Goal: Navigation & Orientation: Understand site structure

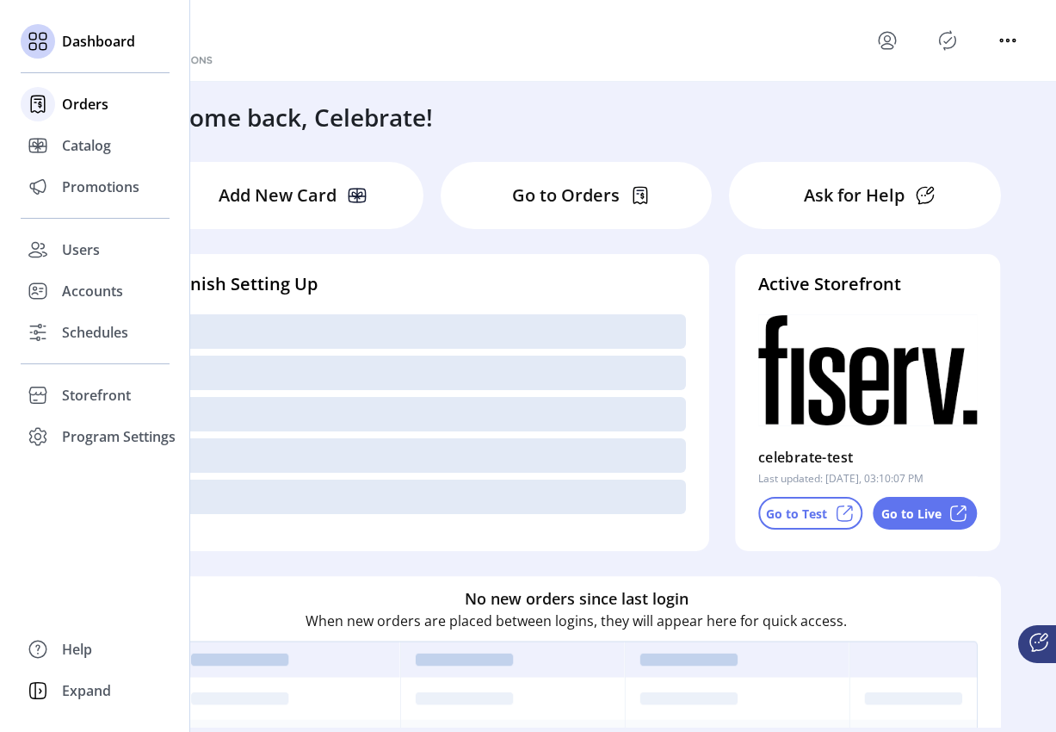
click at [78, 105] on span "Orders" at bounding box center [85, 104] width 46 height 21
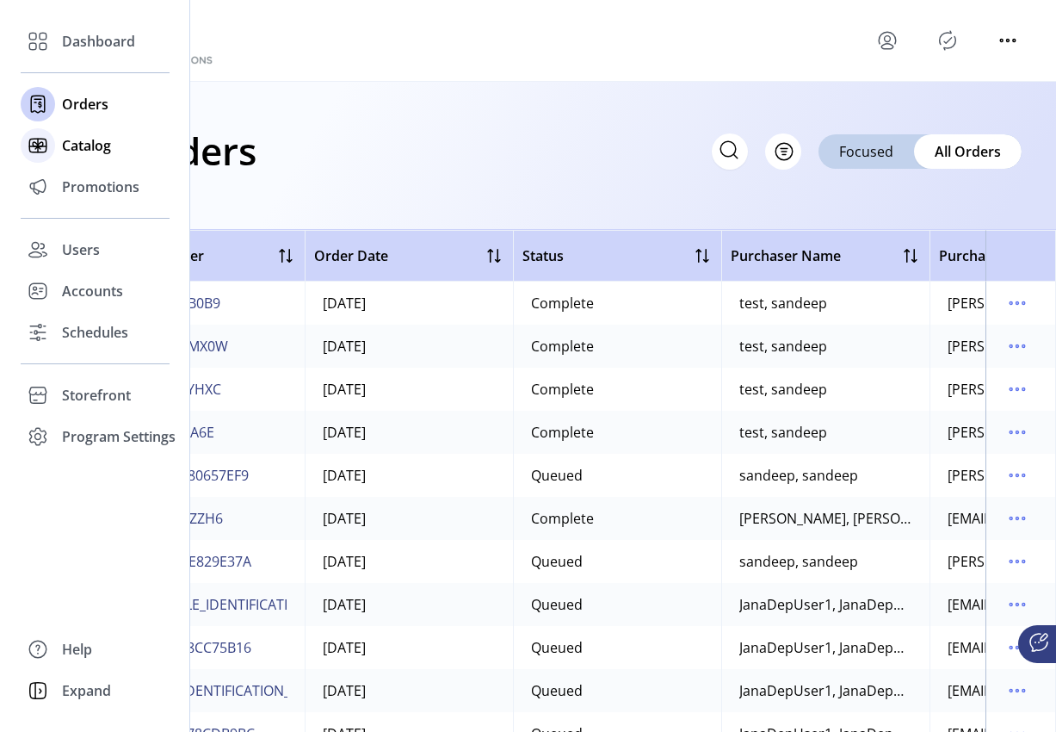
click at [93, 142] on span "Catalog" at bounding box center [86, 145] width 49 height 21
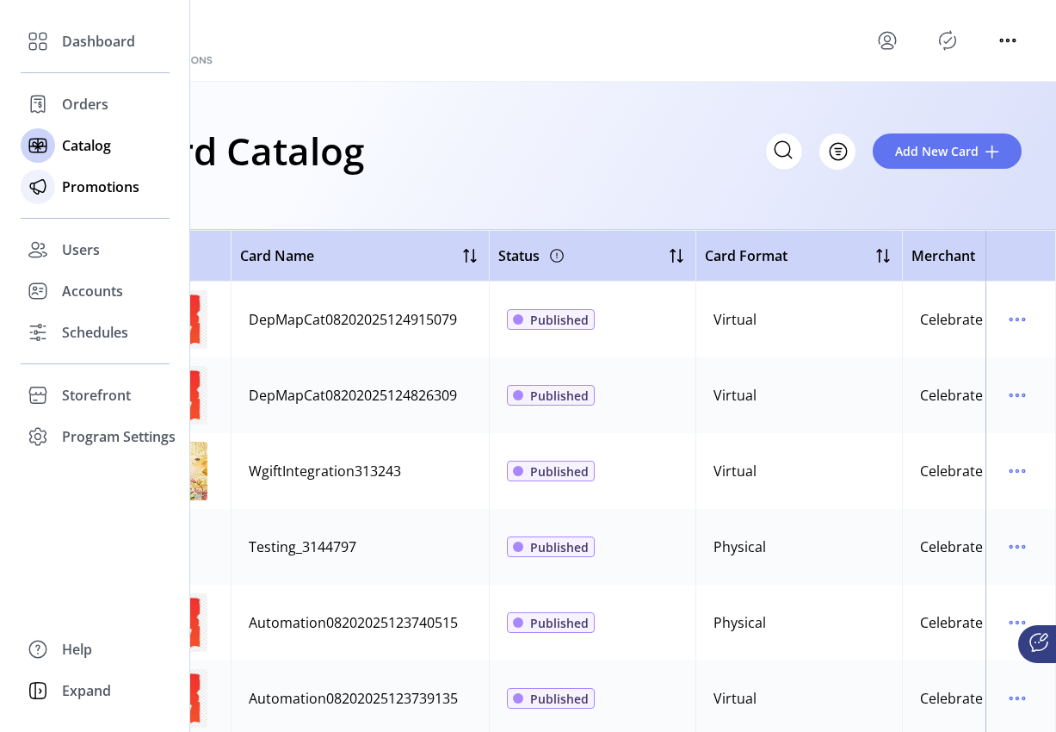
click at [94, 188] on span "Promotions" at bounding box center [100, 186] width 77 height 21
click at [103, 181] on span "Promotions" at bounding box center [100, 186] width 77 height 21
click at [112, 186] on span "Promotions" at bounding box center [100, 186] width 77 height 21
click at [107, 191] on span "Promotions" at bounding box center [100, 186] width 77 height 21
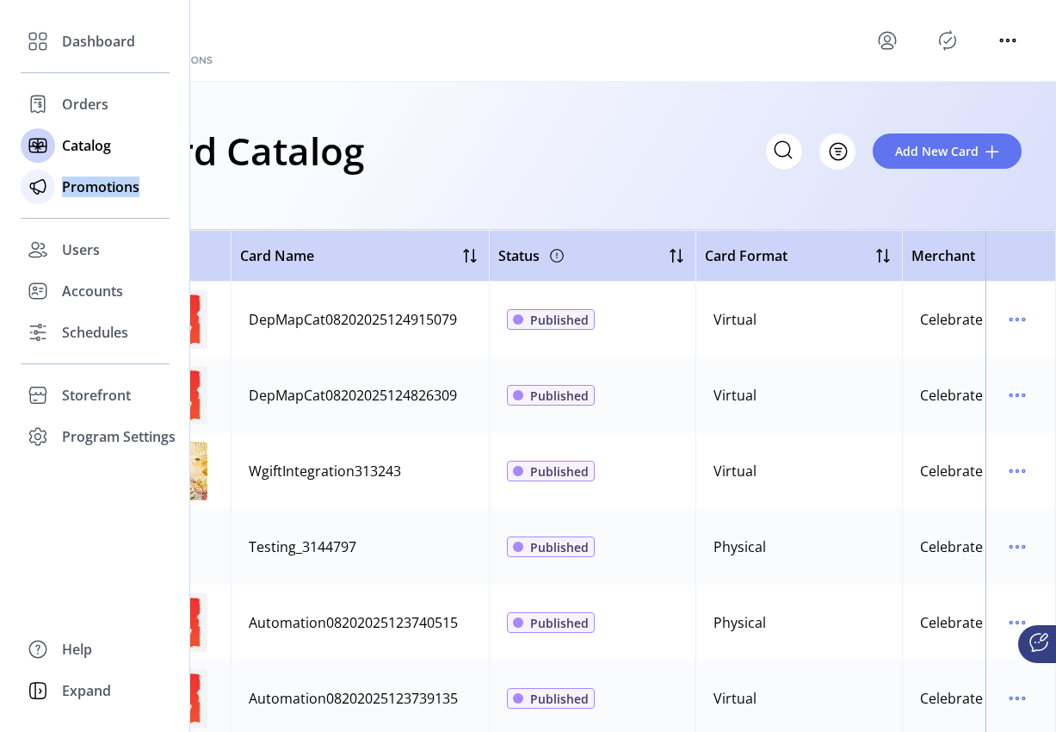
click at [107, 191] on span "Promotions" at bounding box center [100, 186] width 77 height 21
click at [87, 190] on span "Promotions" at bounding box center [100, 186] width 77 height 21
click at [88, 190] on span "Promotions" at bounding box center [100, 186] width 77 height 21
click at [91, 252] on span "Users" at bounding box center [81, 249] width 38 height 21
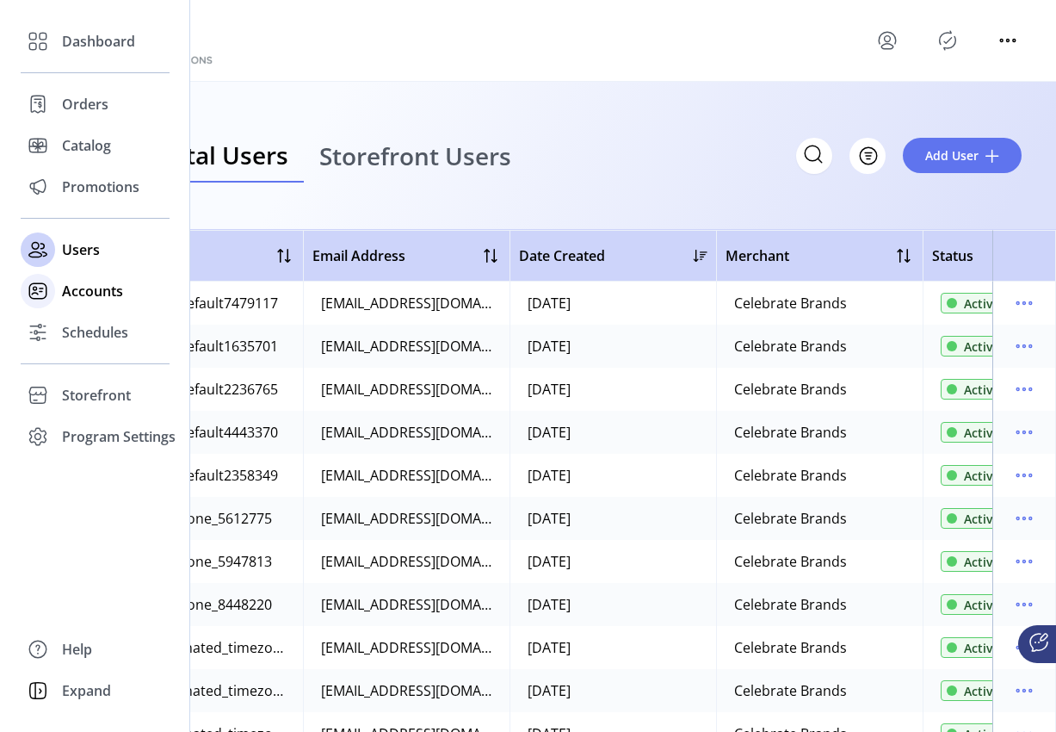
click at [89, 294] on span "Accounts" at bounding box center [92, 291] width 61 height 21
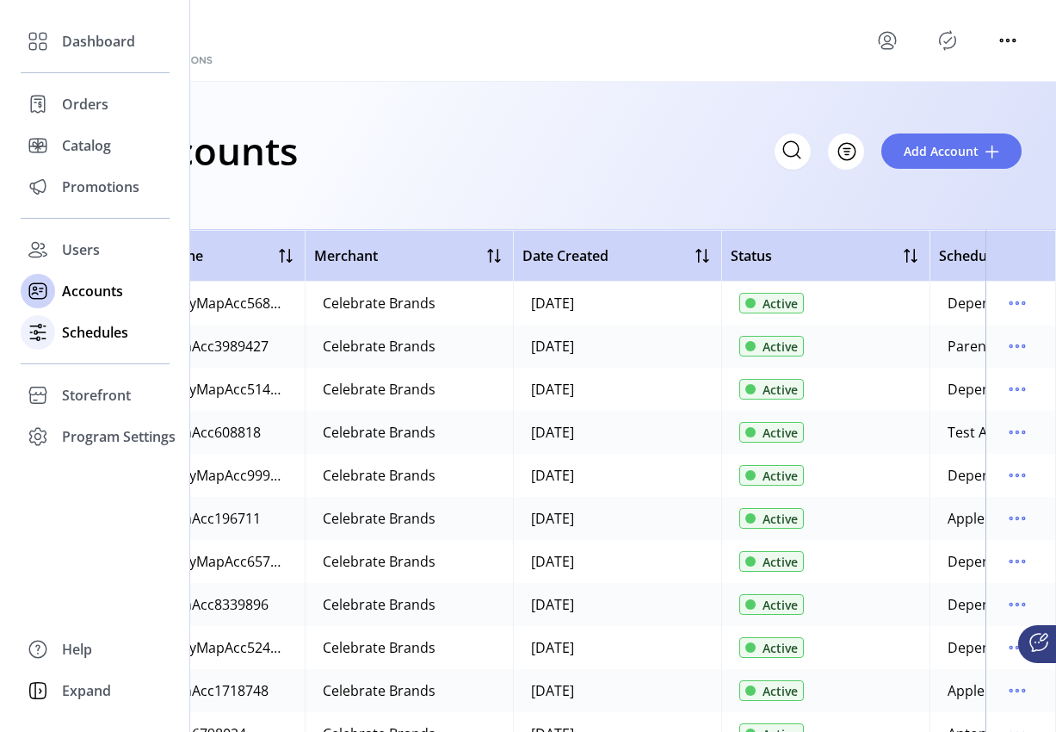
click at [79, 332] on span "Schedules" at bounding box center [95, 332] width 66 height 21
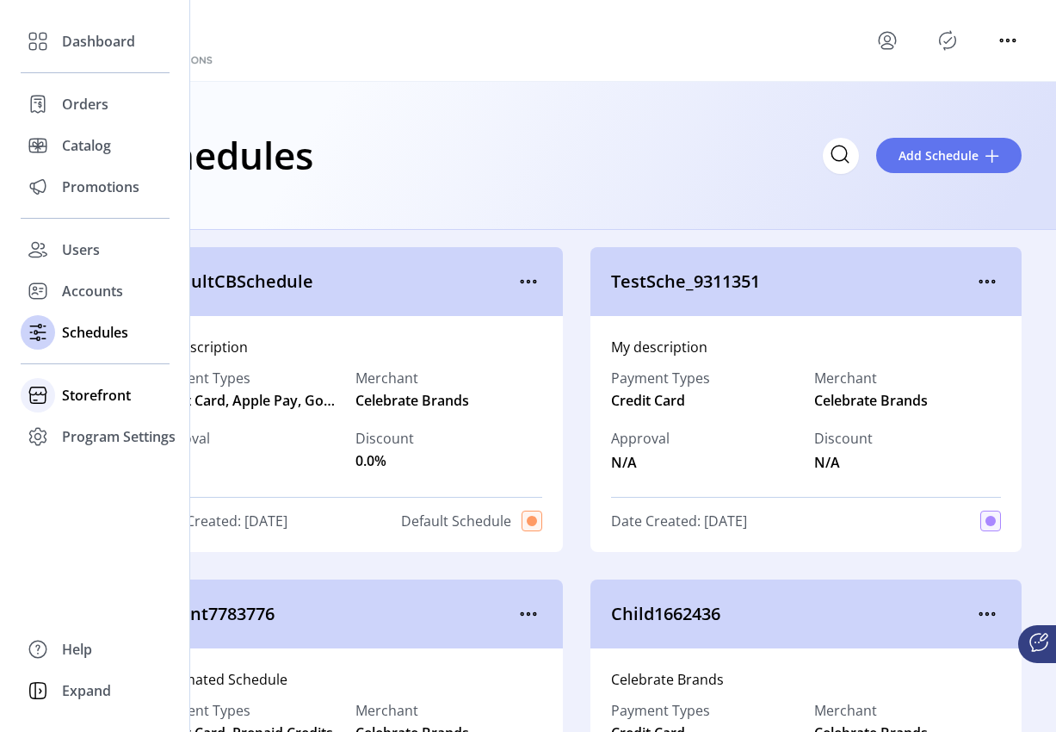
click at [90, 393] on span "Storefront" at bounding box center [96, 395] width 69 height 21
click at [103, 390] on span "Storefront" at bounding box center [96, 395] width 69 height 21
click at [101, 405] on div "Storefront" at bounding box center [95, 394] width 149 height 41
click at [117, 431] on span "Configuration" at bounding box center [107, 429] width 90 height 21
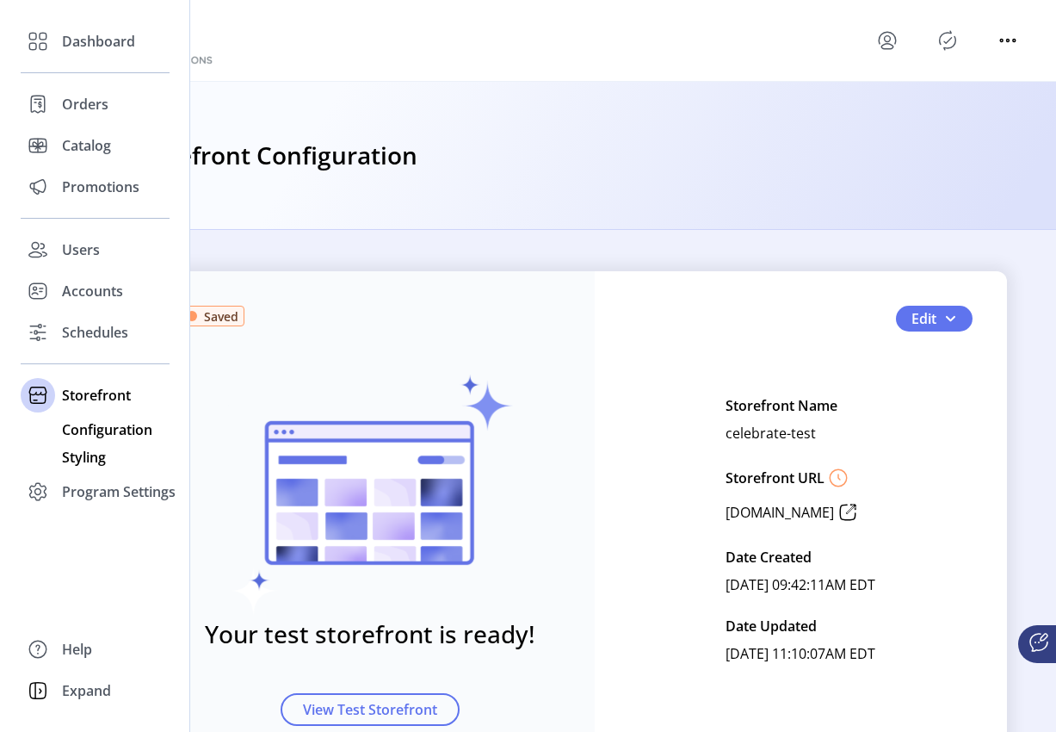
click at [91, 458] on span "Styling" at bounding box center [84, 457] width 44 height 21
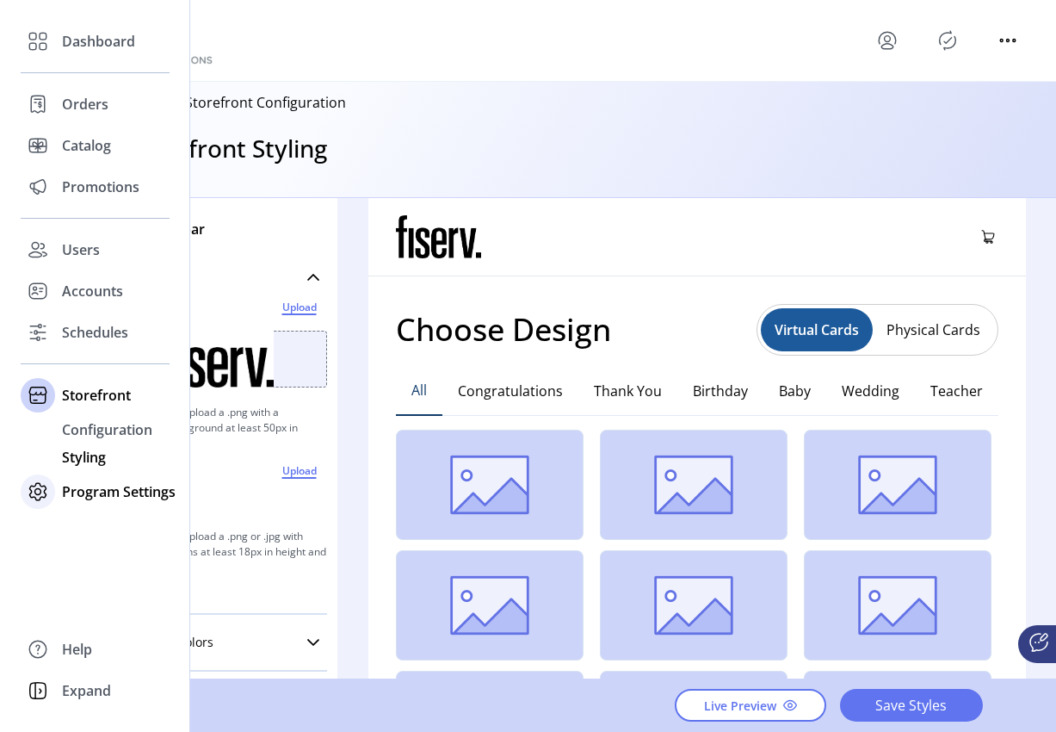
click at [94, 489] on span "Program Settings" at bounding box center [119, 491] width 114 height 21
click at [92, 463] on span "Templates" at bounding box center [96, 471] width 68 height 21
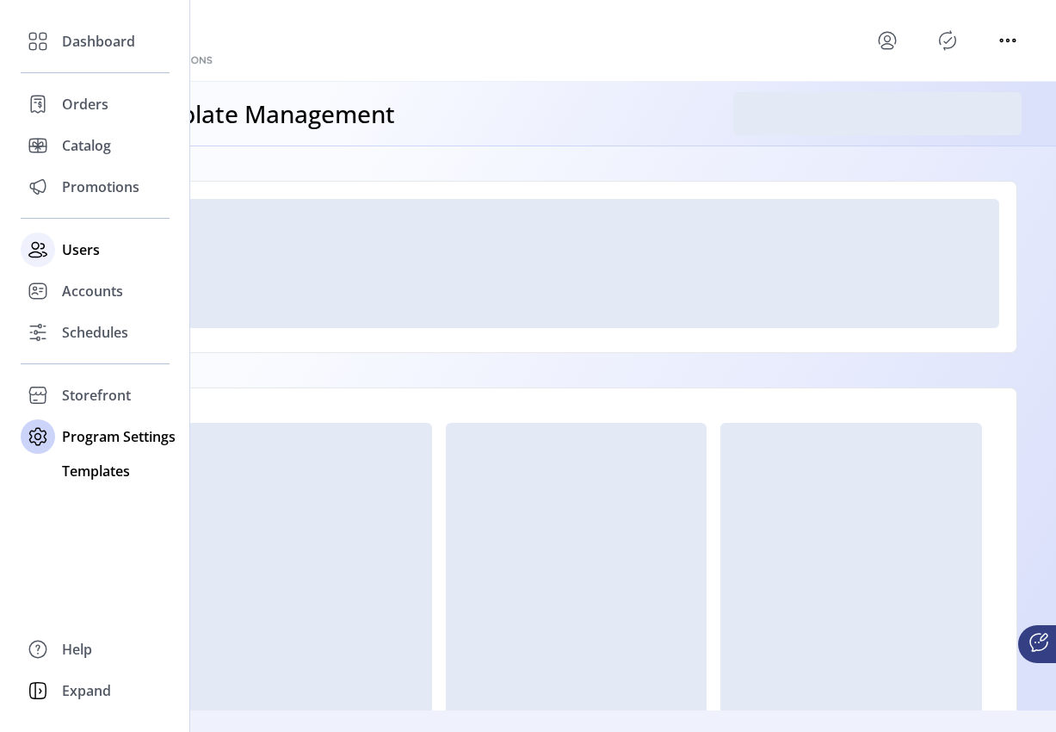
click at [100, 259] on div "Users" at bounding box center [95, 249] width 149 height 41
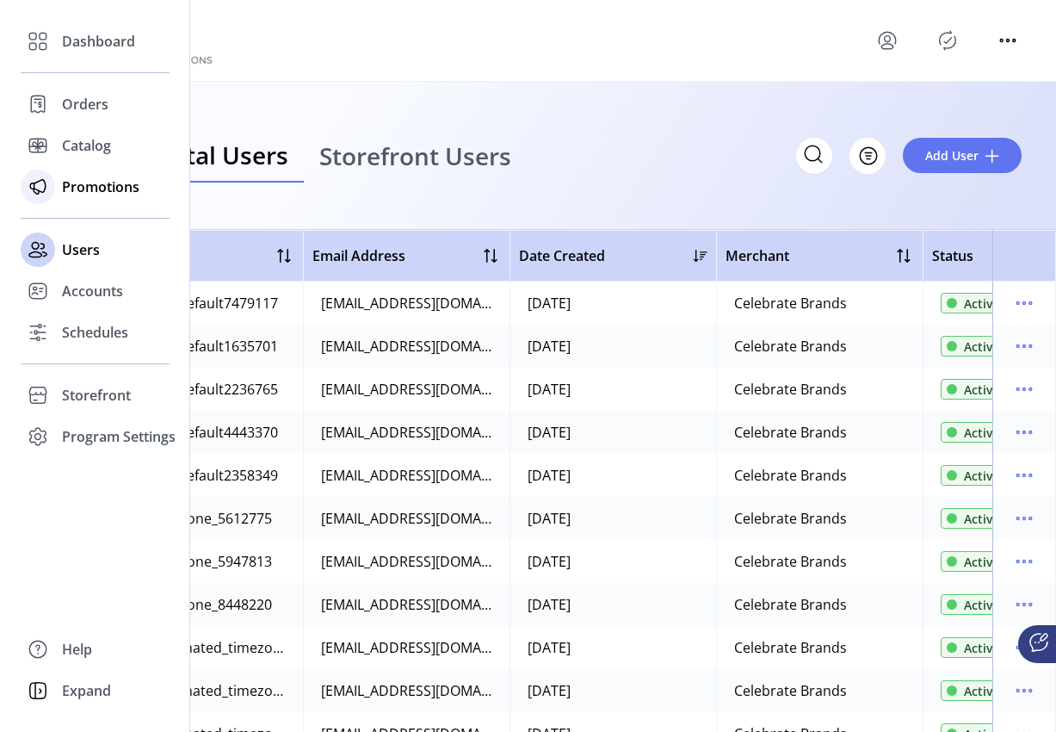
click at [102, 184] on span "Promotions" at bounding box center [100, 186] width 77 height 21
click at [96, 189] on span "Promotions" at bounding box center [100, 186] width 77 height 21
click at [87, 185] on span "Promotions" at bounding box center [100, 186] width 77 height 21
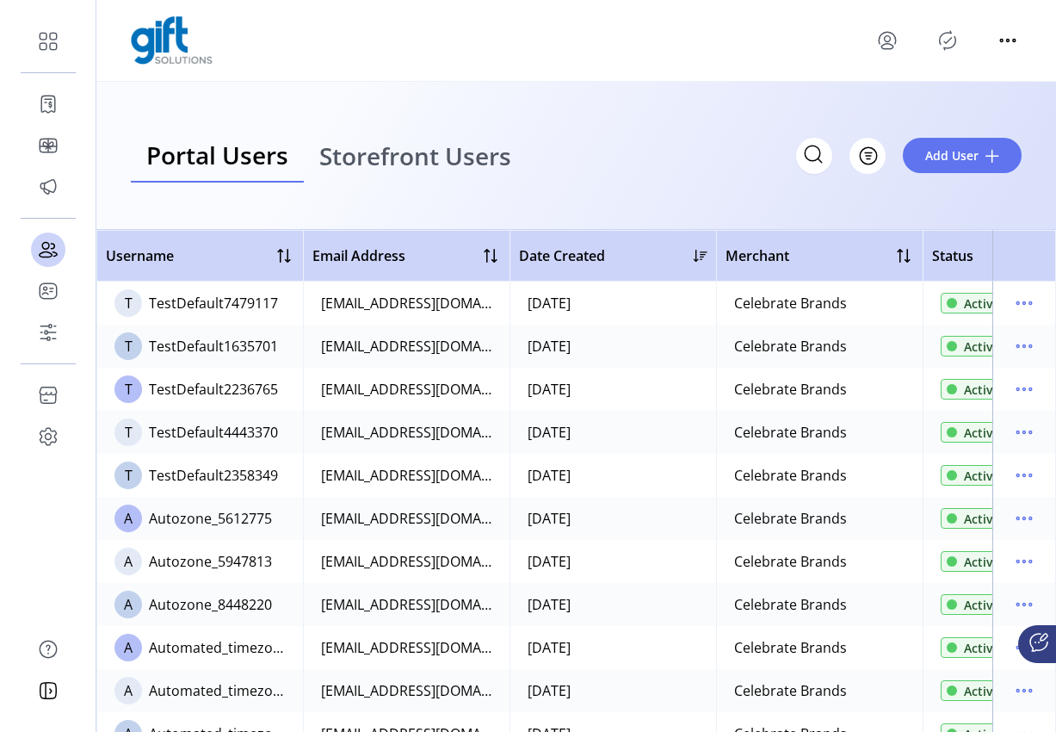
click at [948, 44] on icon "Publisher Panel" at bounding box center [948, 41] width 28 height 28
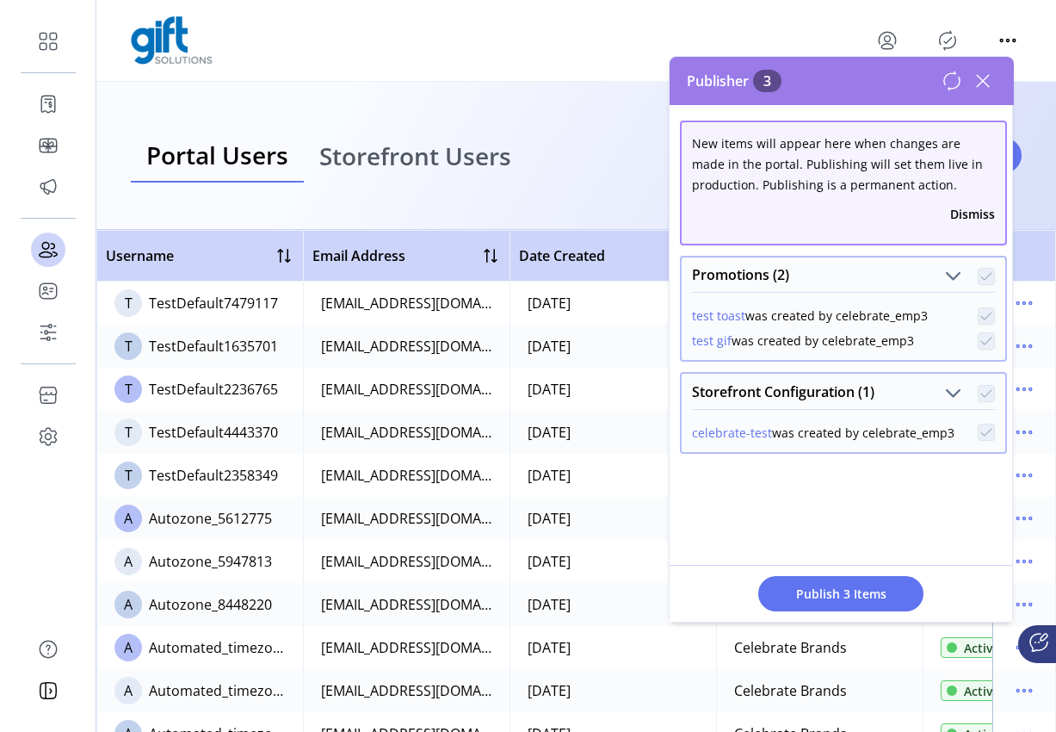
click at [986, 81] on icon at bounding box center [983, 81] width 28 height 28
